Goal: Transaction & Acquisition: Purchase product/service

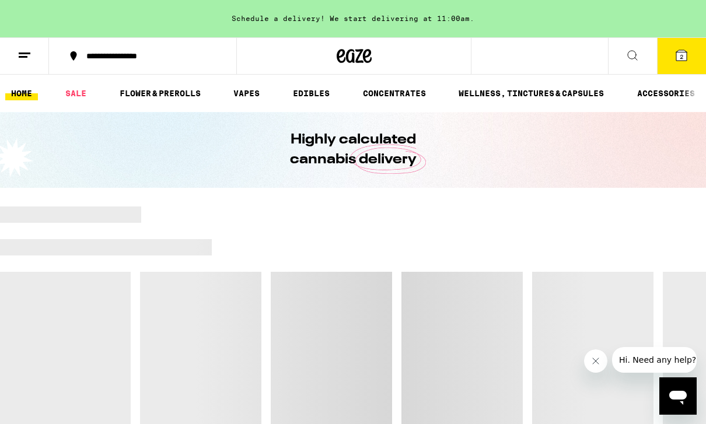
click at [686, 57] on icon at bounding box center [681, 55] width 11 height 11
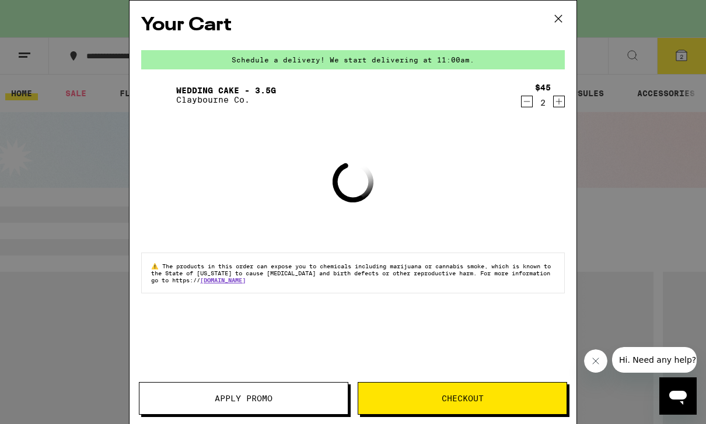
click at [0, 197] on div "Your Cart Schedule a delivery! We start delivering at 11:00am. Wedding Cake - 3…" at bounding box center [353, 212] width 706 height 424
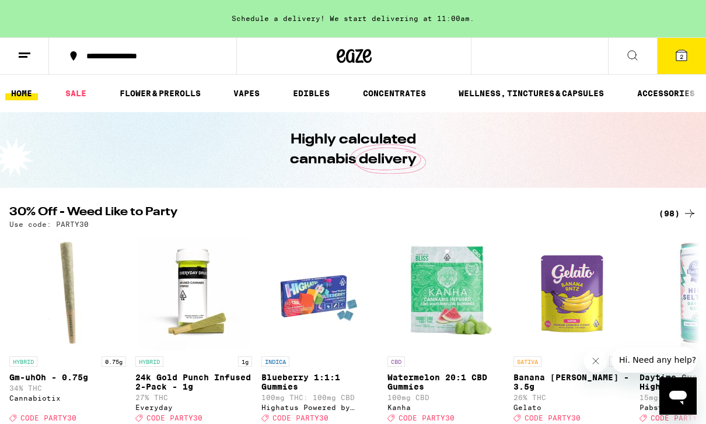
click at [389, 6] on div "Schedule a delivery! We start delivering at 11:00am." at bounding box center [353, 18] width 706 height 37
click at [690, 50] on button "2" at bounding box center [681, 56] width 49 height 36
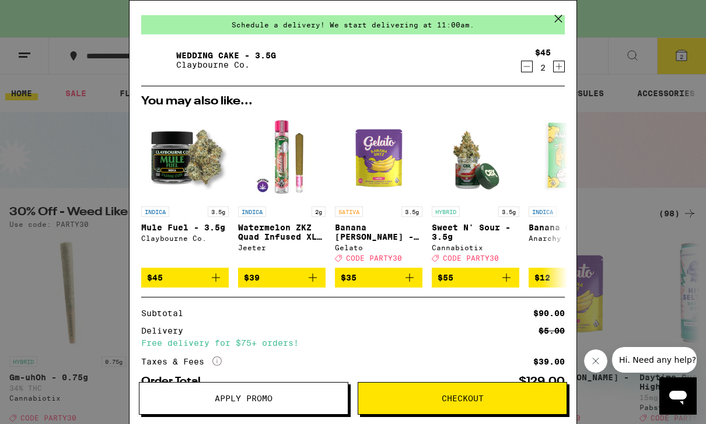
click at [520, 401] on span "Checkout" at bounding box center [462, 398] width 208 height 8
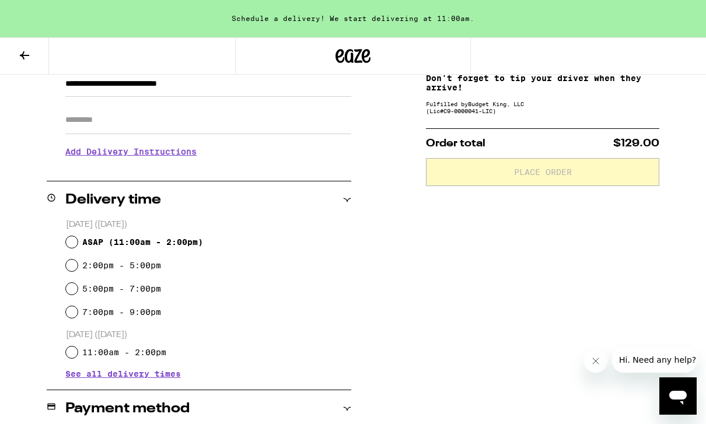
scroll to position [182, 0]
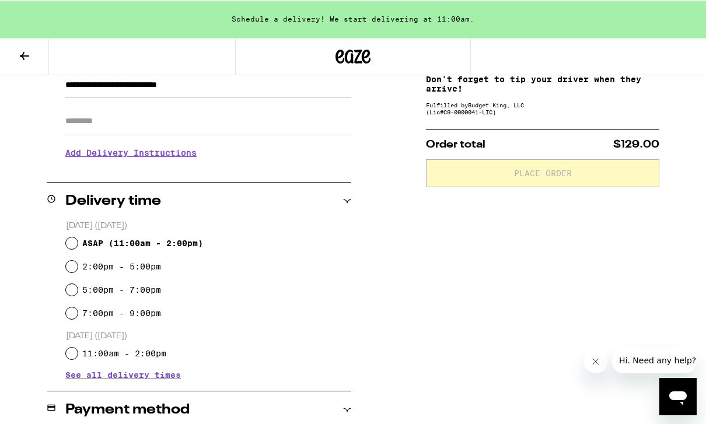
click at [155, 385] on div "[DATE] ([DATE]) ASAP ( 11:00am - 2:00pm ) 2:00pm - 5:00pm 5:00pm - 7:00pm 7:00p…" at bounding box center [199, 304] width 305 height 171
click at [158, 379] on span "See all delivery times" at bounding box center [123, 375] width 116 height 8
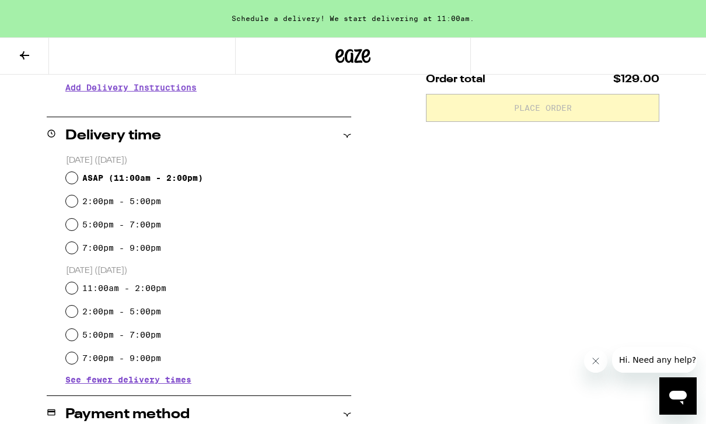
scroll to position [246, 0]
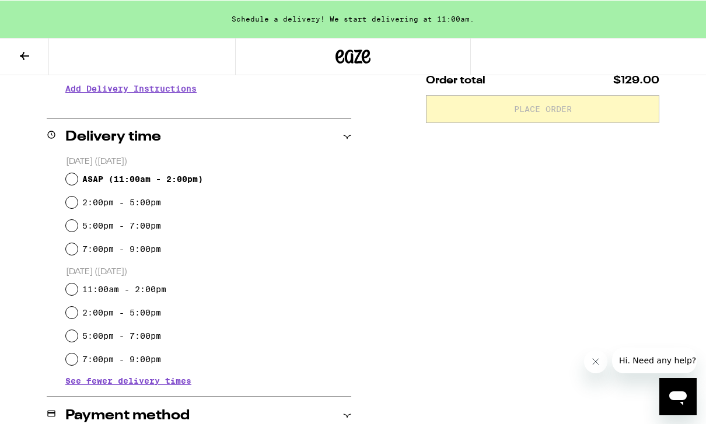
click at [72, 291] on input "11:00am - 2:00pm" at bounding box center [72, 289] width 12 height 12
radio input "true"
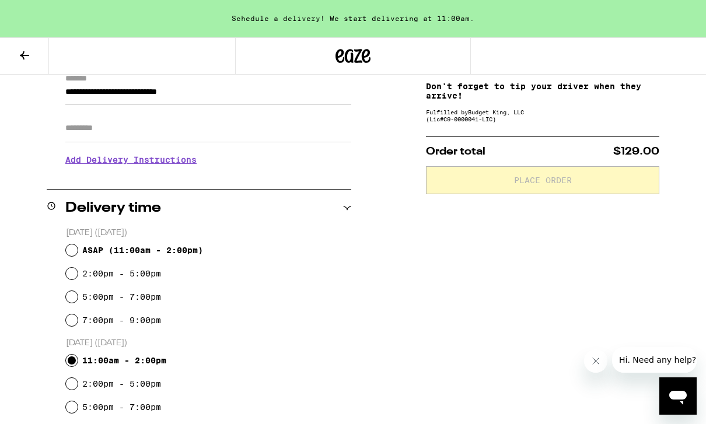
scroll to position [176, 0]
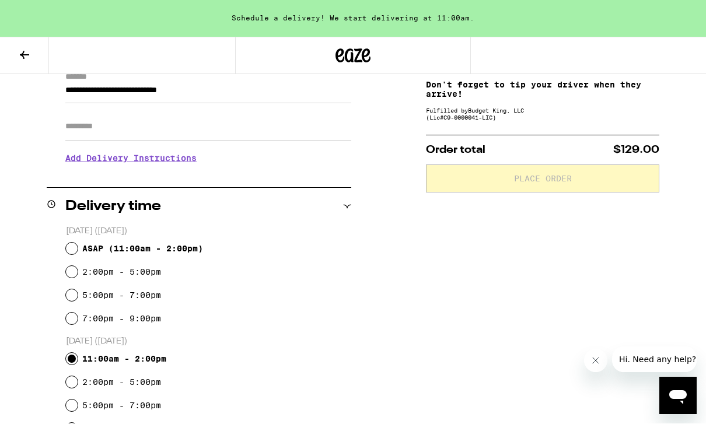
click at [74, 271] on input "2:00pm - 5:00pm" at bounding box center [72, 273] width 12 height 12
radio input "true"
